Goal: Task Accomplishment & Management: Use online tool/utility

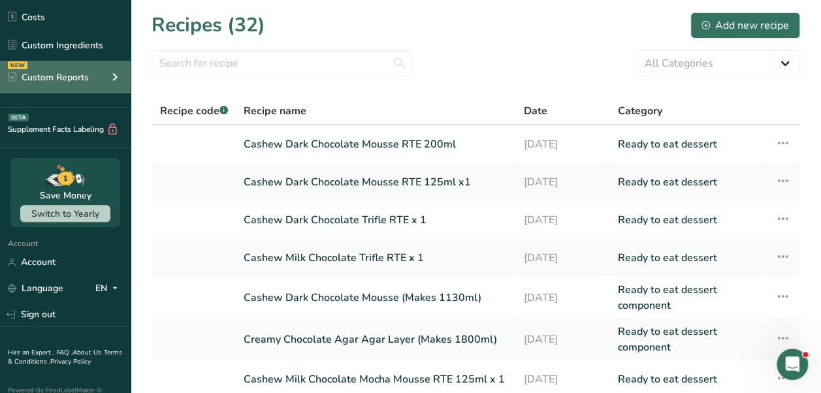
scroll to position [144, 0]
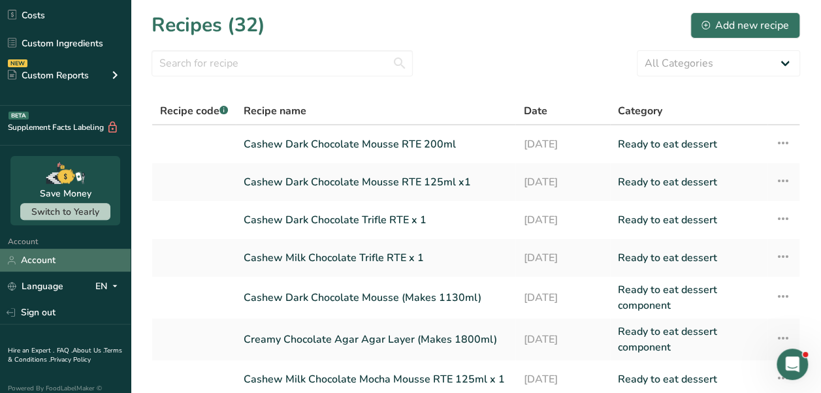
click at [47, 262] on link "Account" at bounding box center [65, 260] width 131 height 23
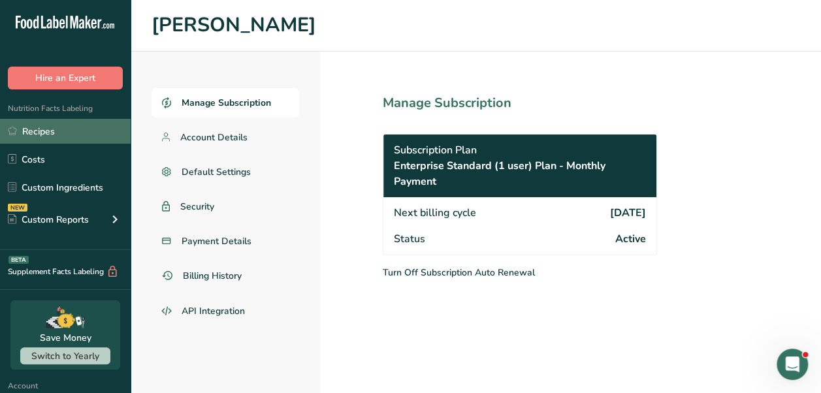
click at [33, 129] on link "Recipes" at bounding box center [65, 131] width 131 height 25
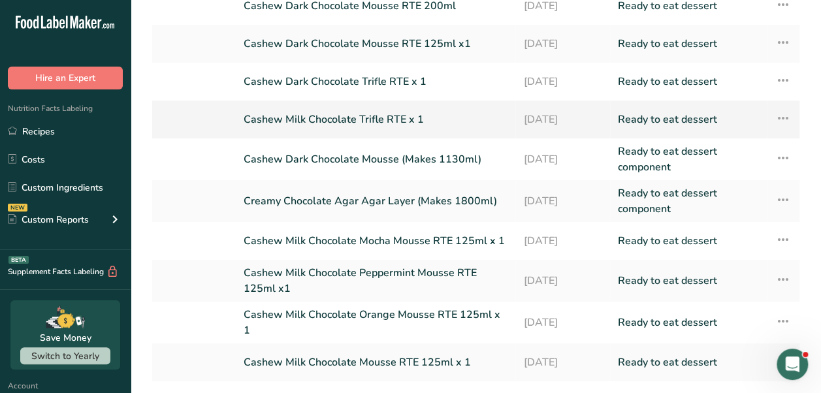
scroll to position [227, 0]
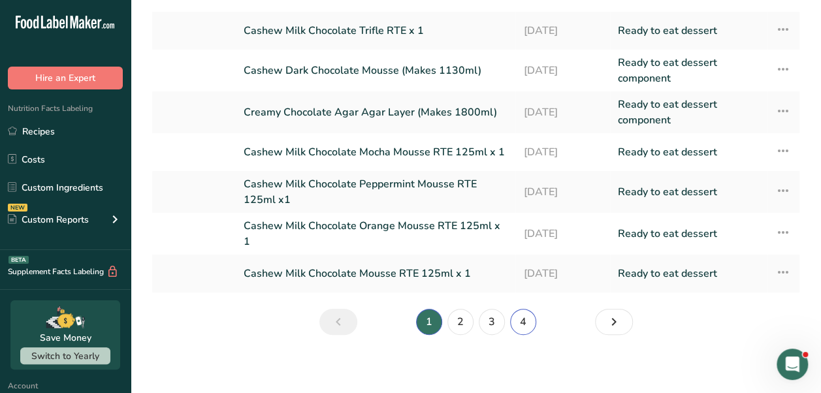
click at [522, 329] on link "4" at bounding box center [523, 322] width 26 height 26
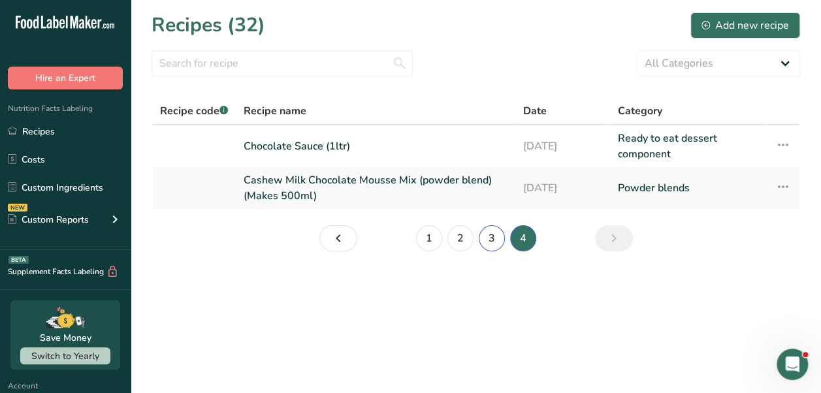
click at [487, 243] on link "3" at bounding box center [492, 238] width 26 height 26
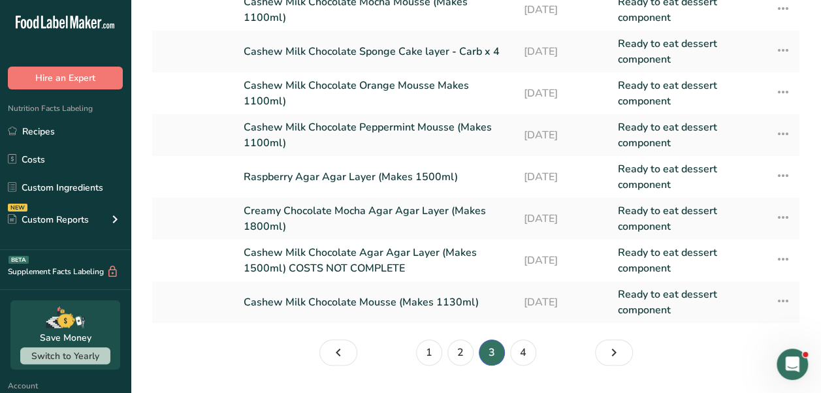
scroll to position [186, 0]
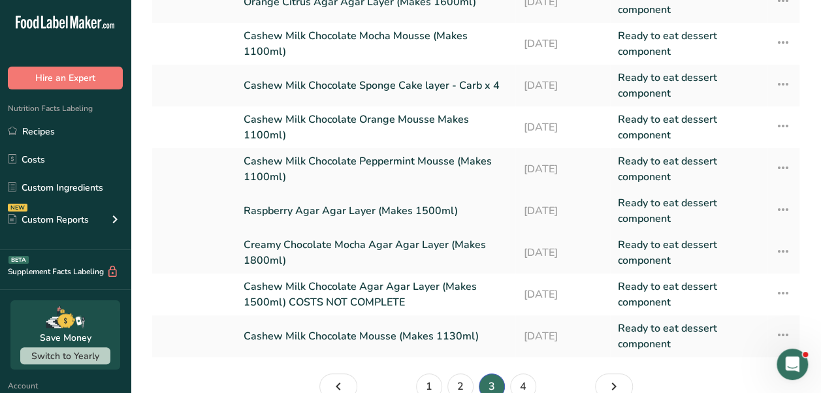
click at [355, 209] on link "Raspberry Agar Agar Layer (Makes 1500ml)" at bounding box center [376, 210] width 264 height 31
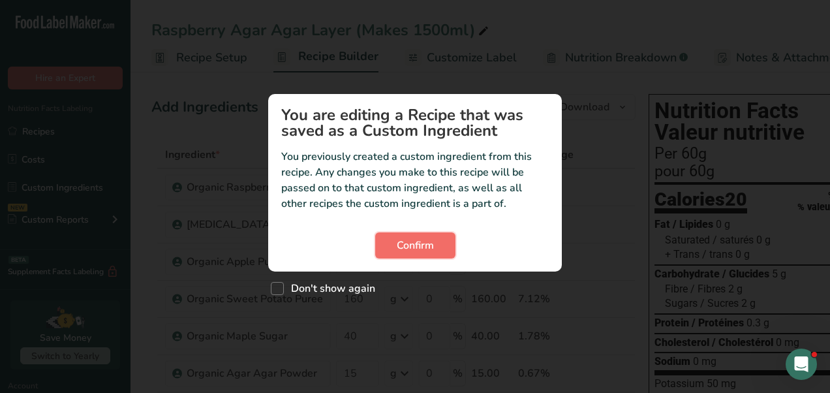
click at [418, 242] on span "Confirm" at bounding box center [415, 246] width 37 height 16
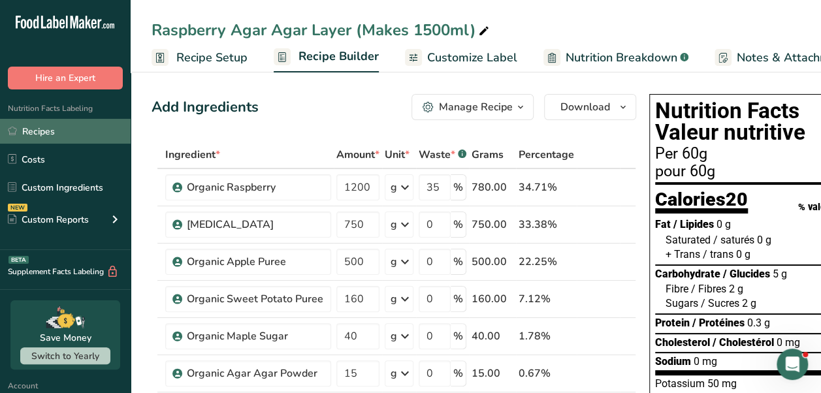
click at [42, 131] on link "Recipes" at bounding box center [65, 131] width 131 height 25
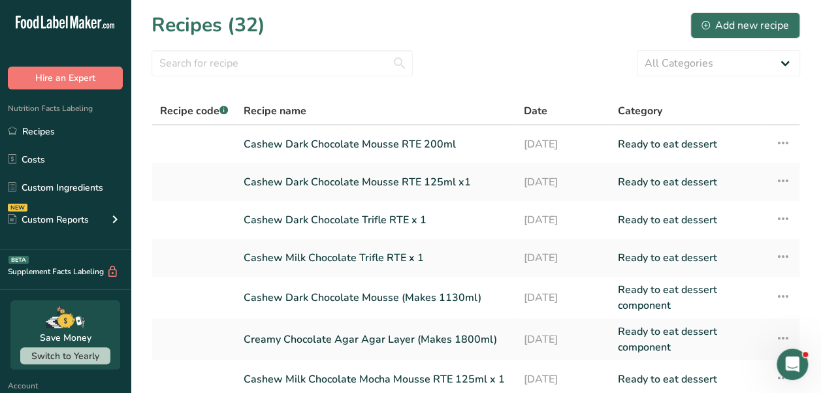
scroll to position [227, 0]
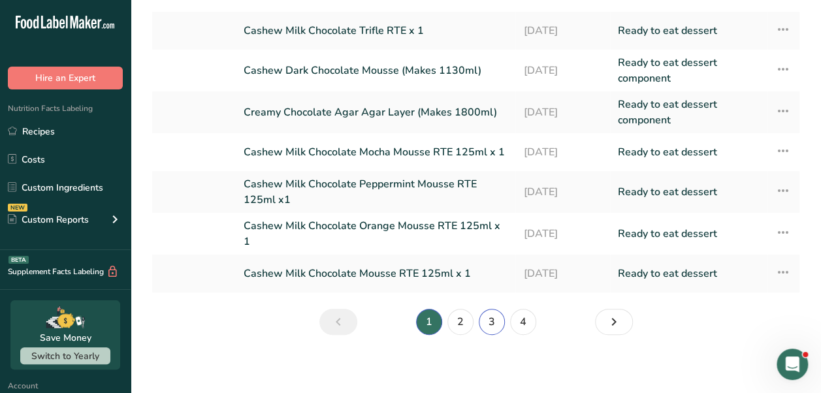
click at [490, 321] on link "3" at bounding box center [492, 322] width 26 height 26
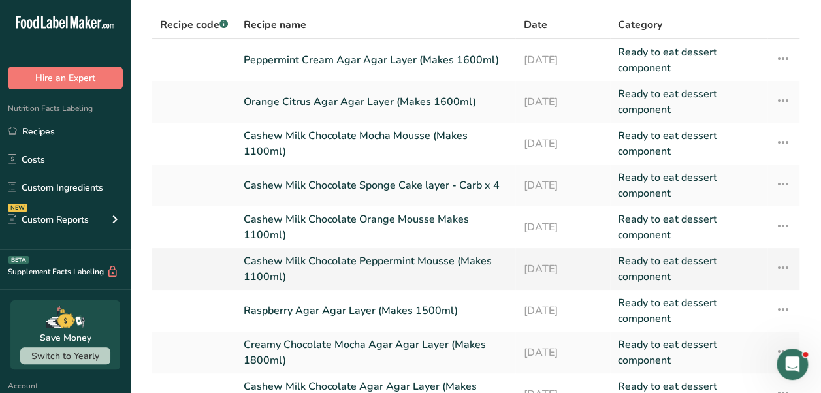
scroll to position [85, 0]
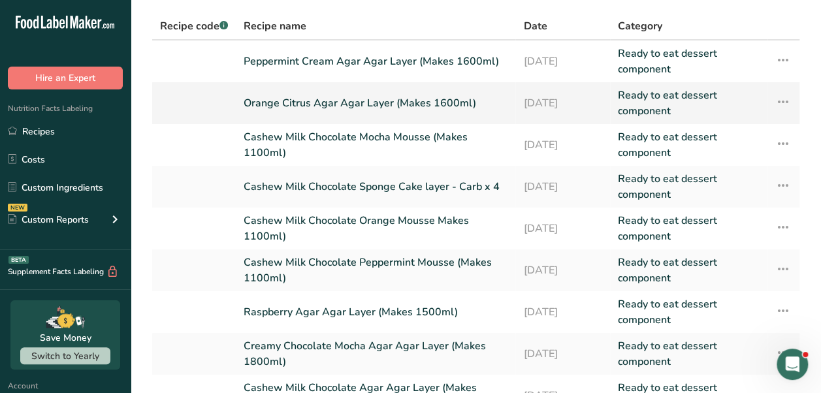
click at [391, 95] on link "Orange Citrus Agar Agar Layer (Makes 1600ml)" at bounding box center [376, 102] width 264 height 31
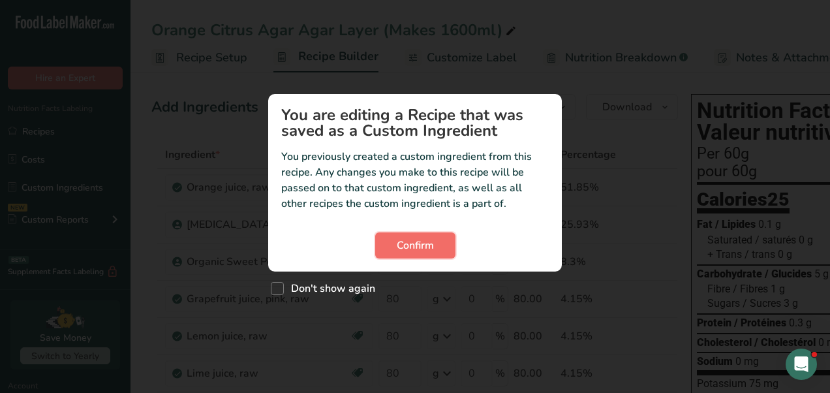
click at [422, 246] on span "Confirm" at bounding box center [415, 246] width 37 height 16
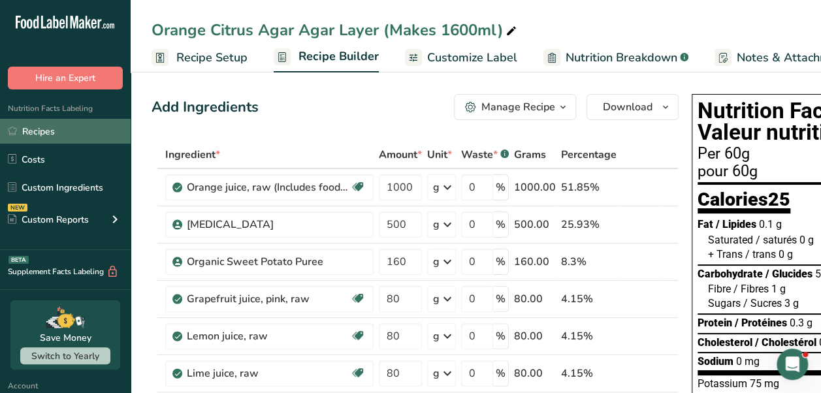
click at [68, 123] on link "Recipes" at bounding box center [65, 131] width 131 height 25
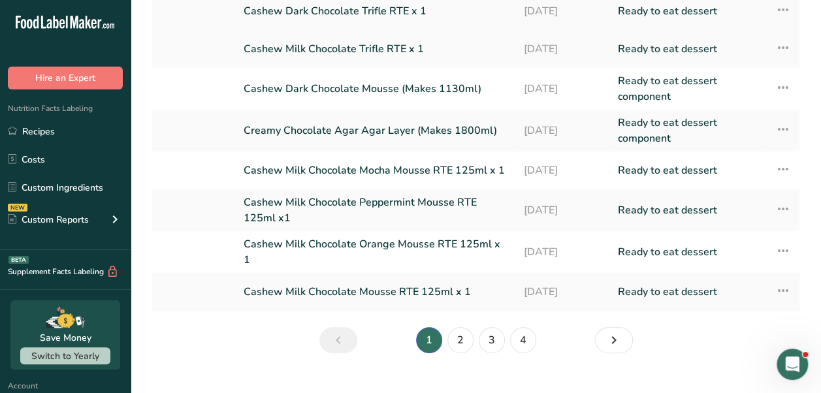
scroll to position [210, 0]
click at [454, 328] on link "2" at bounding box center [460, 339] width 26 height 26
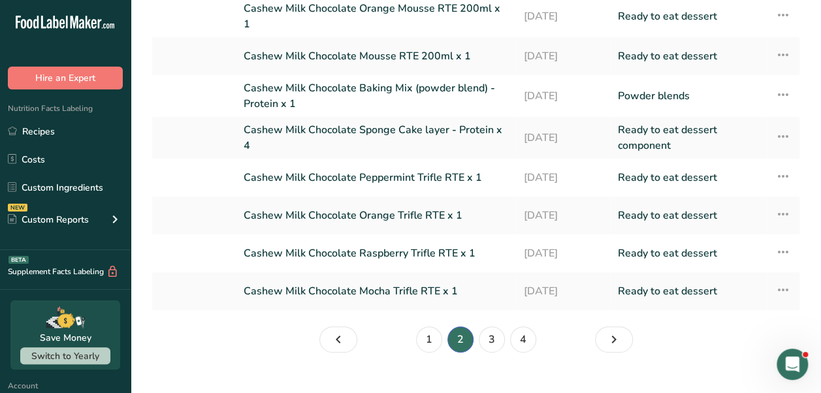
scroll to position [213, 0]
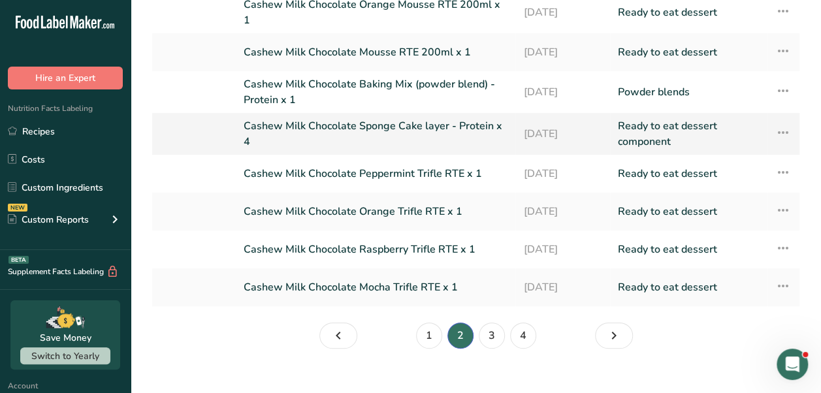
click at [373, 125] on link "Cashew Milk Chocolate Sponge Cake layer - Protein x 4" at bounding box center [376, 133] width 264 height 31
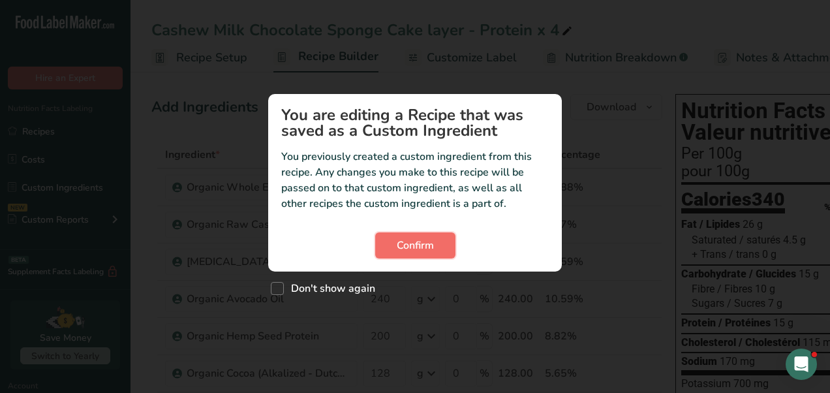
click at [421, 255] on button "Confirm" at bounding box center [415, 245] width 80 height 26
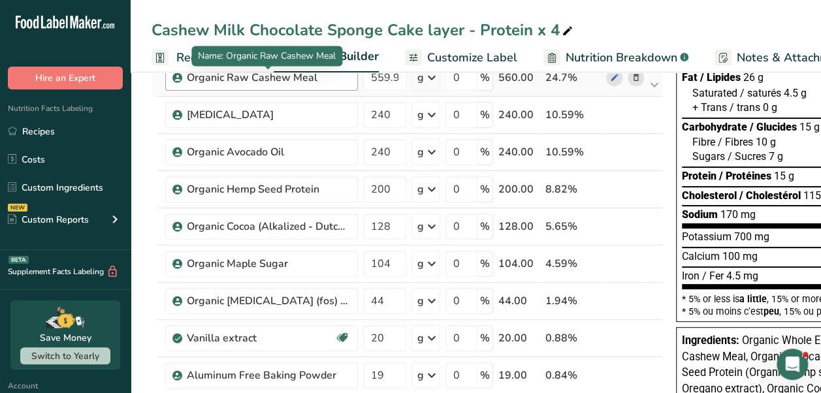
scroll to position [155, 0]
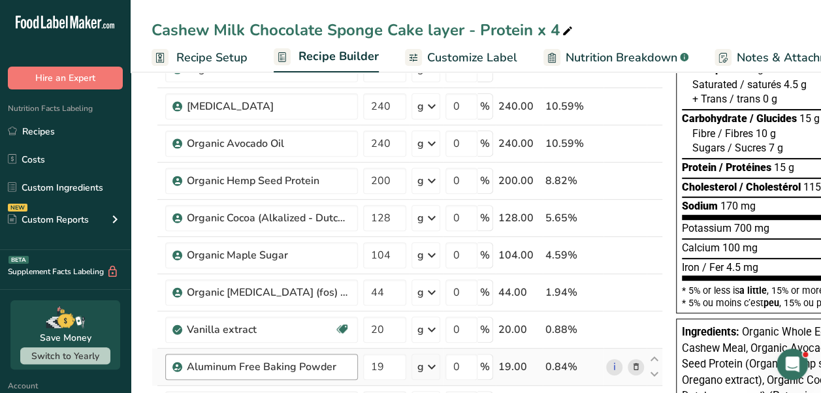
drag, startPoint x: 31, startPoint y: 128, endPoint x: 293, endPoint y: 360, distance: 350.1
click at [31, 128] on link "Recipes" at bounding box center [65, 131] width 131 height 25
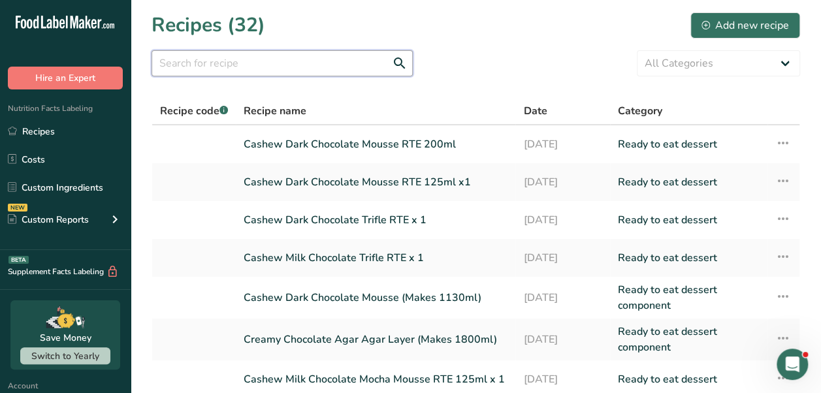
click at [257, 69] on input "text" at bounding box center [281, 63] width 261 height 26
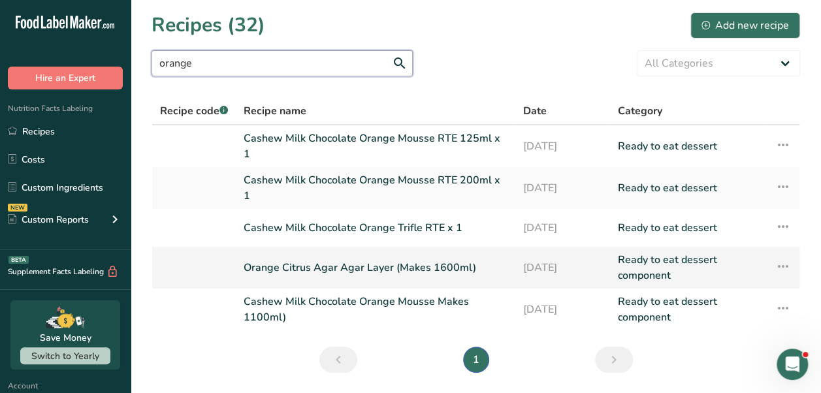
type input "orange"
click at [317, 254] on link "Orange Citrus Agar Agar Layer (Makes 1600ml)" at bounding box center [376, 267] width 264 height 31
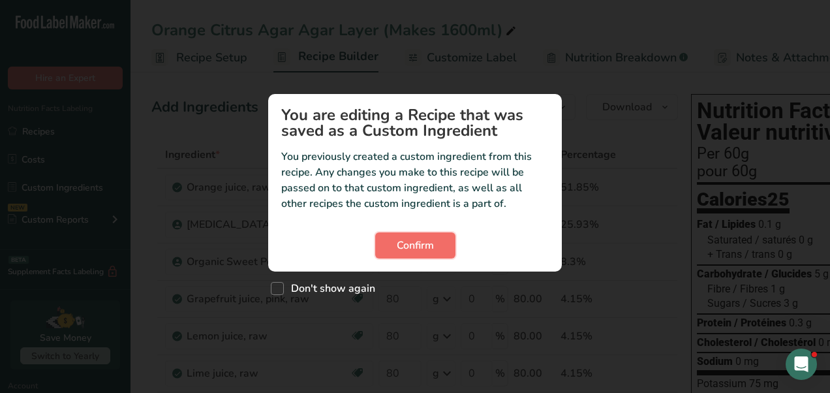
click at [400, 251] on span "Confirm" at bounding box center [415, 246] width 37 height 16
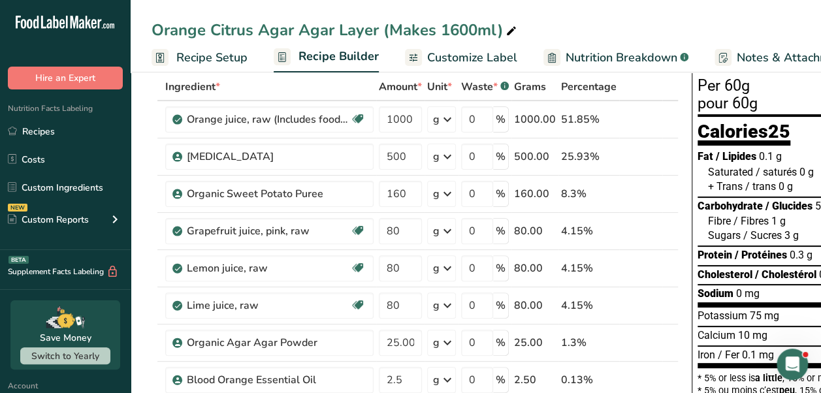
scroll to position [141, 0]
